Goal: Find contact information: Find contact information

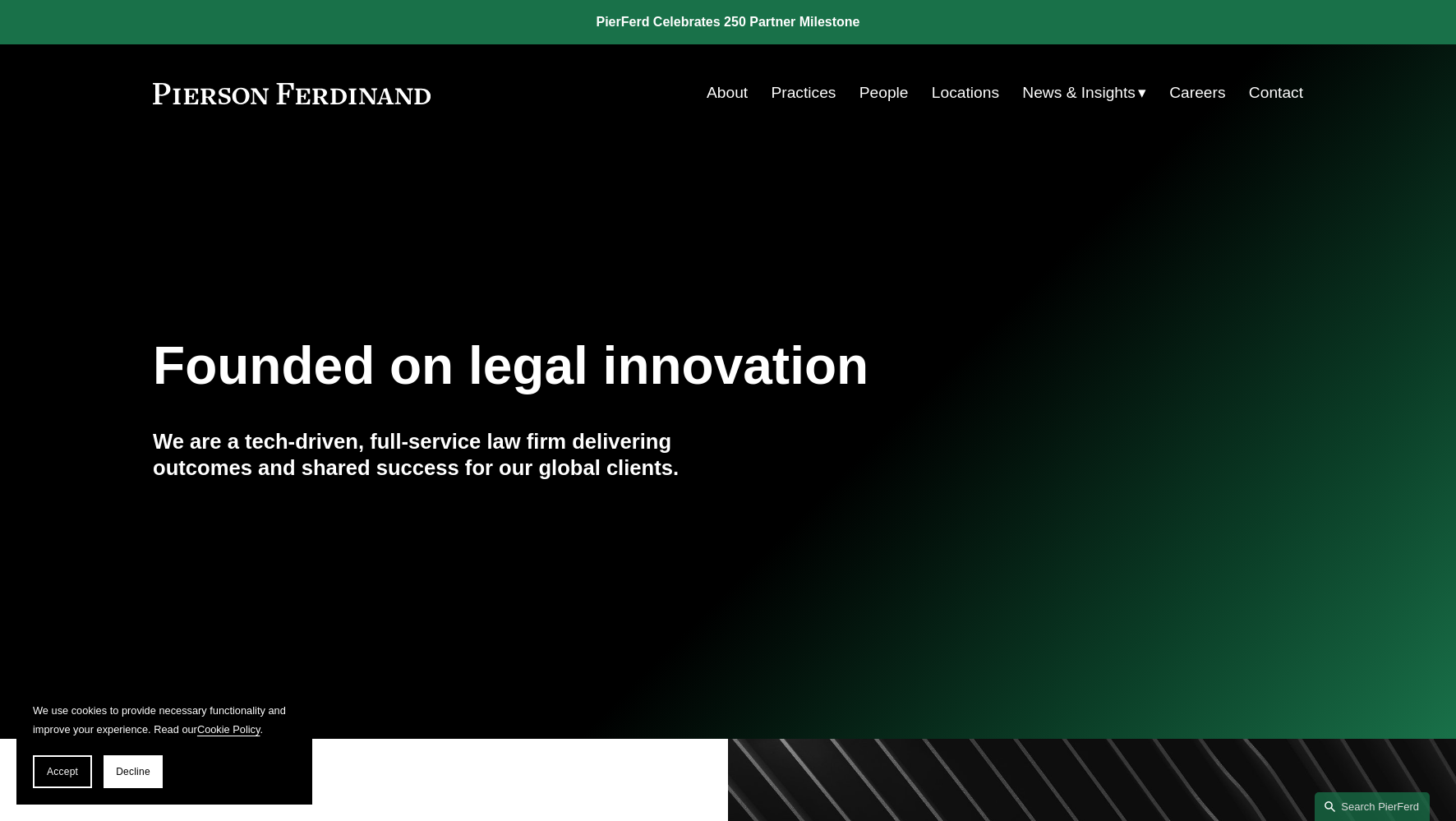
click at [1271, 98] on link "Contact" at bounding box center [1276, 93] width 55 height 32
click at [1272, 90] on link "Contact" at bounding box center [1276, 93] width 55 height 32
